Goal: Task Accomplishment & Management: Manage account settings

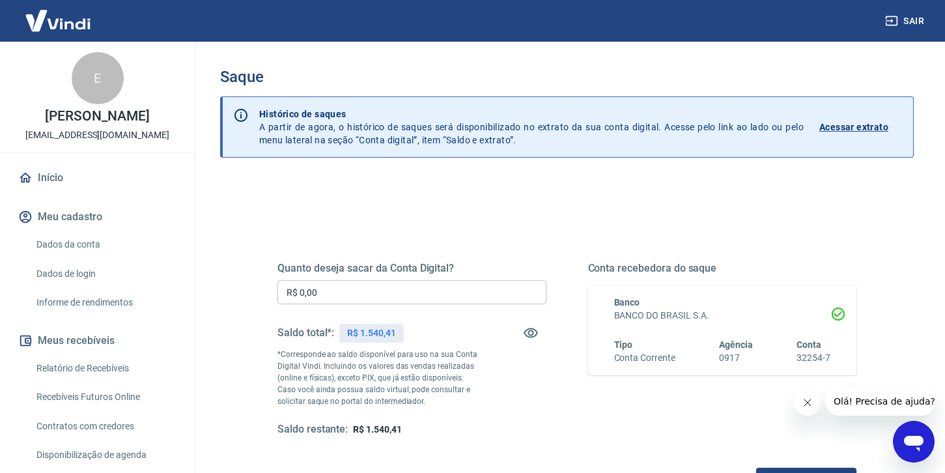
click at [360, 286] on input "R$ 0,00" at bounding box center [411, 292] width 269 height 24
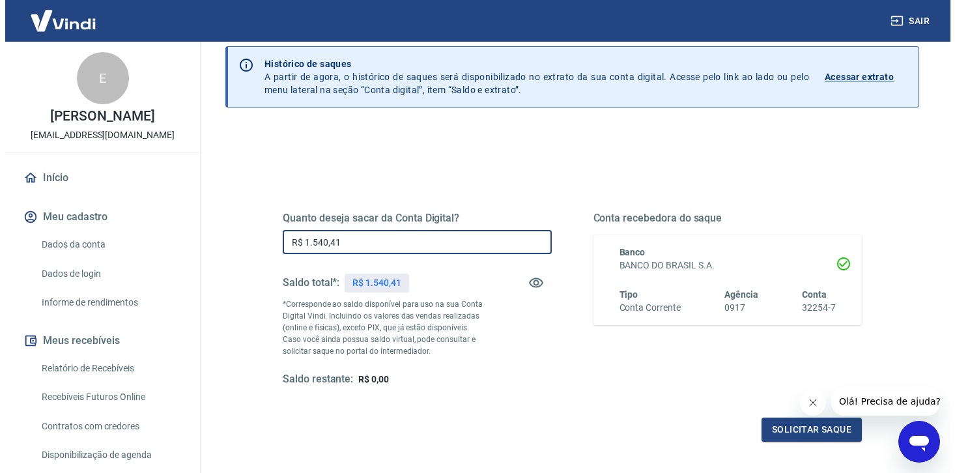
scroll to position [171, 0]
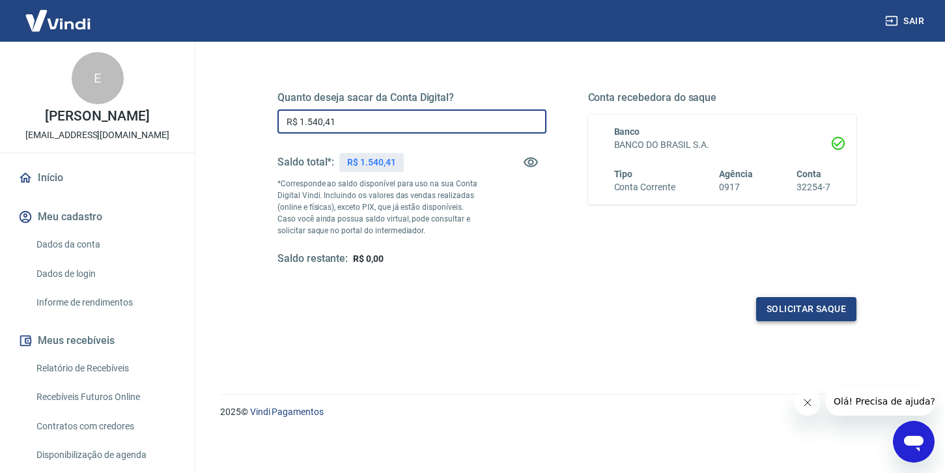
type input "R$ 1.540,41"
click at [799, 308] on button "Solicitar saque" at bounding box center [806, 309] width 100 height 24
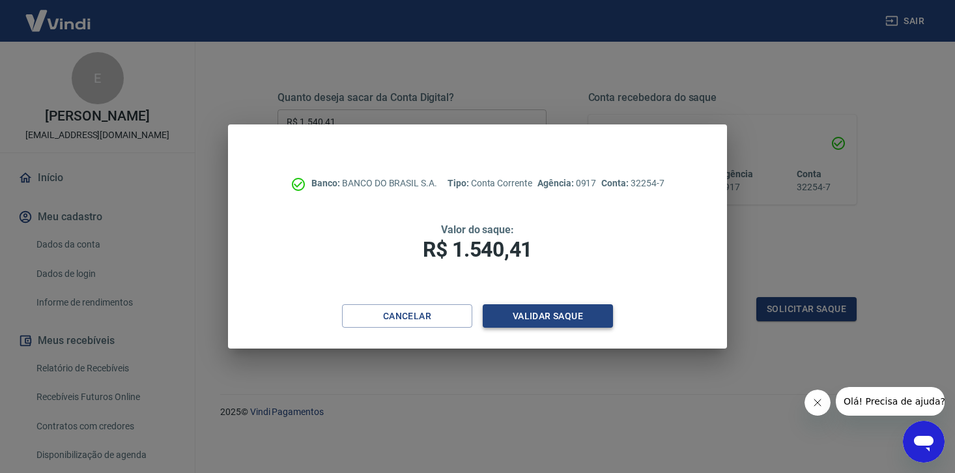
click at [539, 315] on button "Validar saque" at bounding box center [548, 316] width 130 height 24
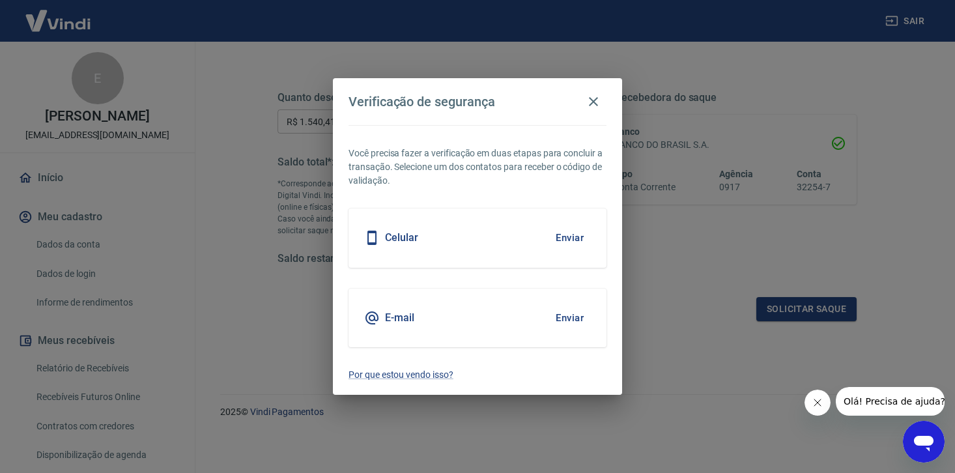
click at [584, 238] on button "Enviar" at bounding box center [569, 237] width 42 height 27
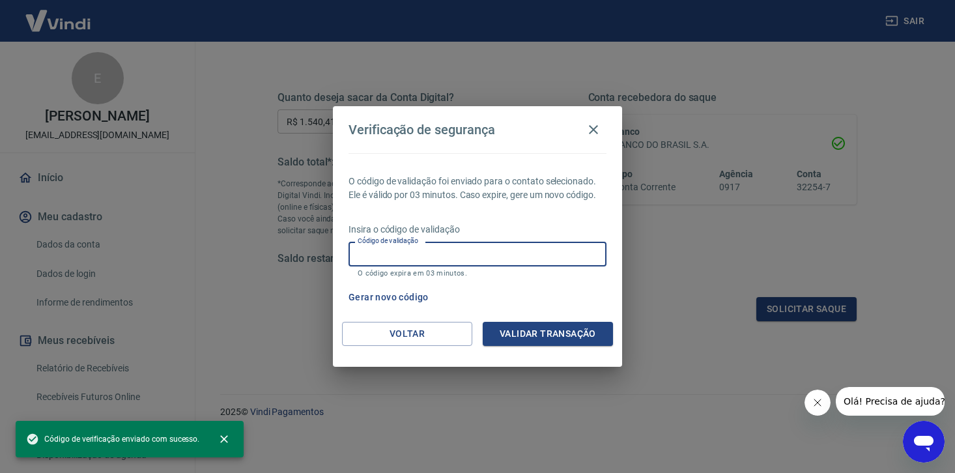
click at [382, 257] on input "Código de validação" at bounding box center [477, 254] width 258 height 24
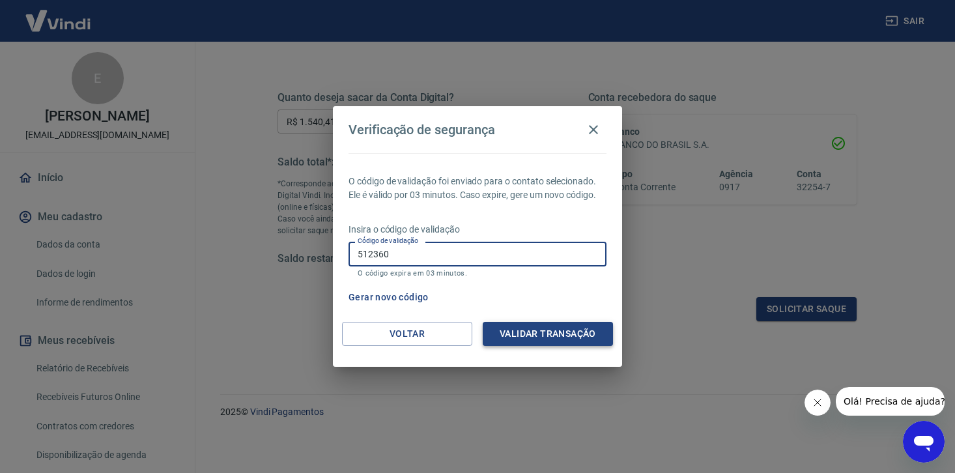
type input "512360"
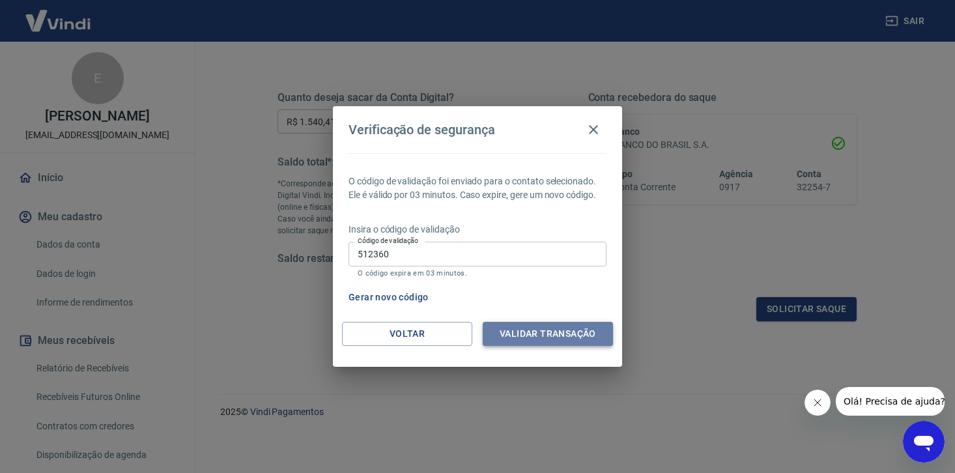
click at [530, 330] on button "Validar transação" at bounding box center [548, 334] width 130 height 24
click at [597, 128] on icon "button" at bounding box center [594, 130] width 16 height 16
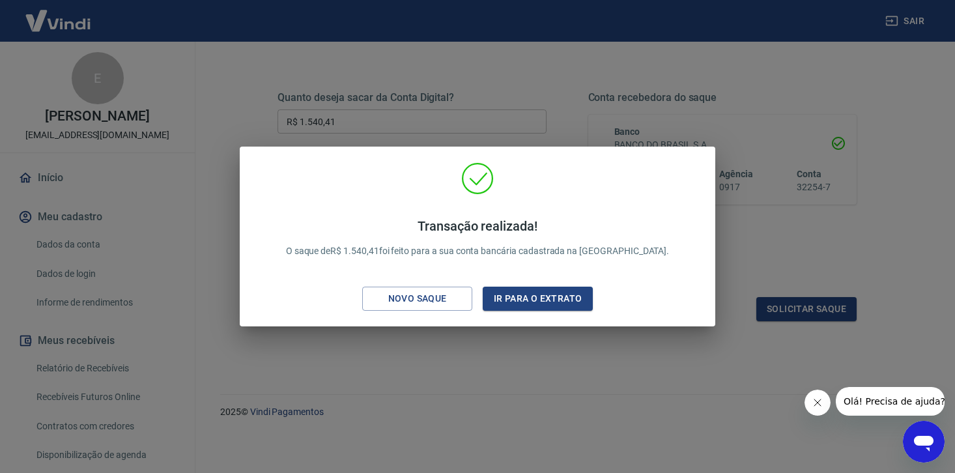
click at [350, 202] on div "Transação realizada! O saque de R$ 1.540,41 foi feito para a sua conta bancária…" at bounding box center [477, 239] width 455 height 154
click at [219, 94] on div "Transação realizada! O saque de R$ 1.540,41 foi feito para a sua conta bancária…" at bounding box center [477, 236] width 955 height 473
